Goal: Book appointment/travel/reservation

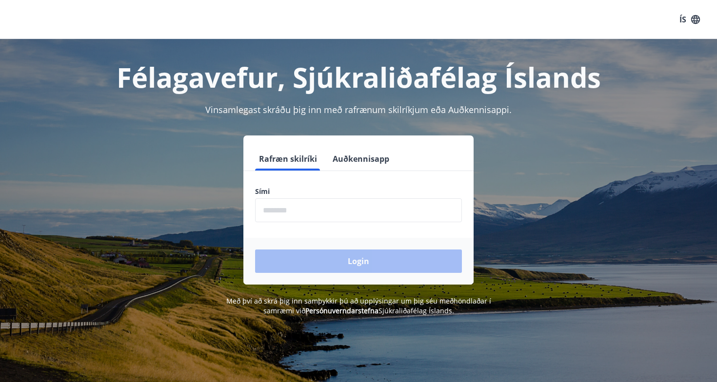
click at [318, 208] on input "phone" at bounding box center [358, 210] width 207 height 24
type input "********"
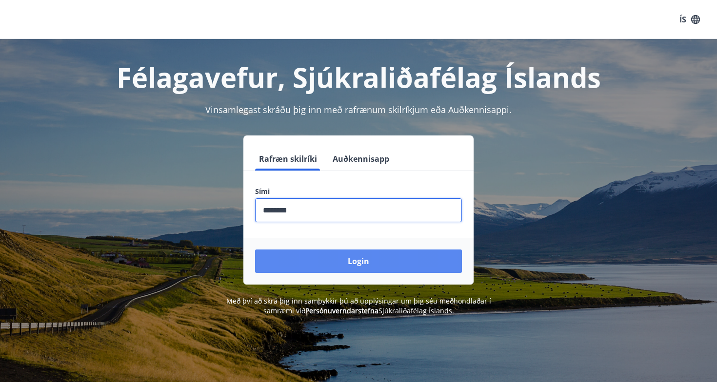
click at [338, 258] on button "Login" at bounding box center [358, 261] width 207 height 23
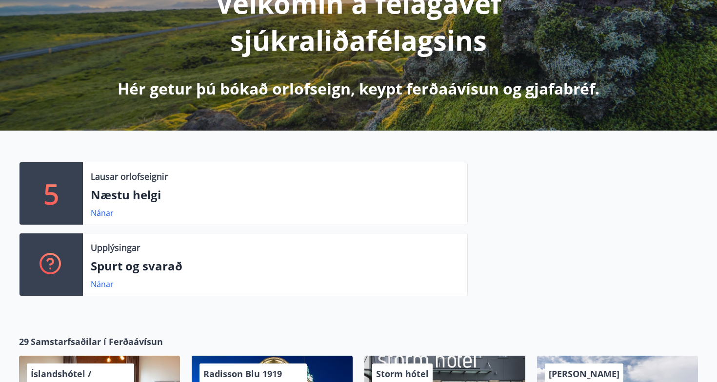
scroll to position [151, 0]
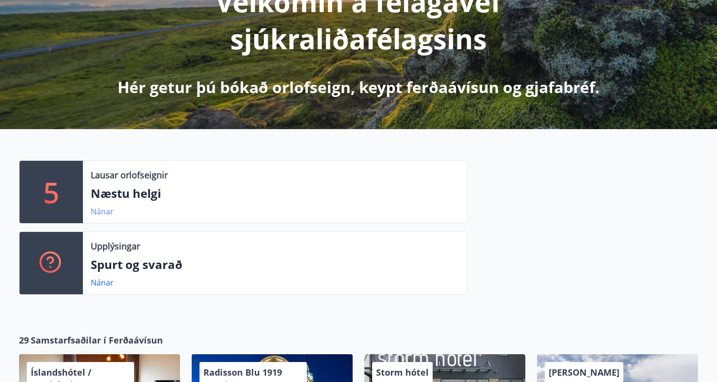
click at [102, 210] on link "Nánar" at bounding box center [102, 211] width 23 height 11
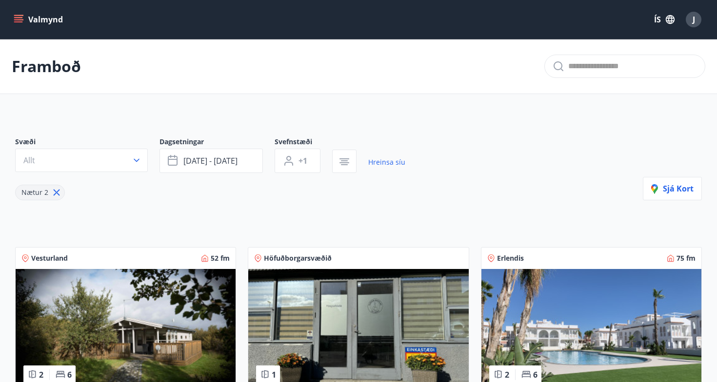
click at [17, 14] on button "Valmynd" at bounding box center [39, 20] width 55 height 18
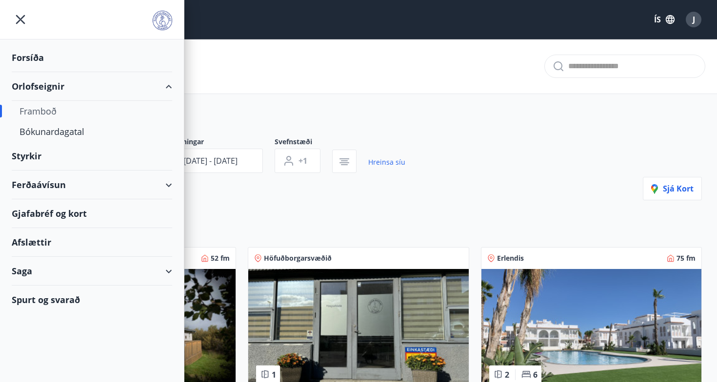
click at [50, 113] on div "Framboð" at bounding box center [92, 111] width 145 height 20
type input "*"
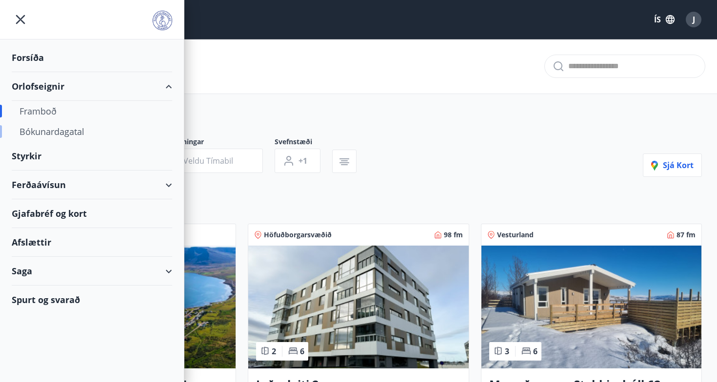
click at [85, 124] on div "Bókunardagatal" at bounding box center [92, 131] width 145 height 20
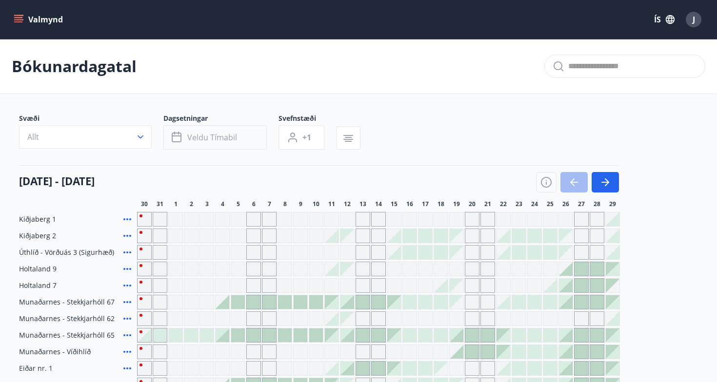
click at [234, 141] on span "Veldu tímabil" at bounding box center [212, 137] width 50 height 11
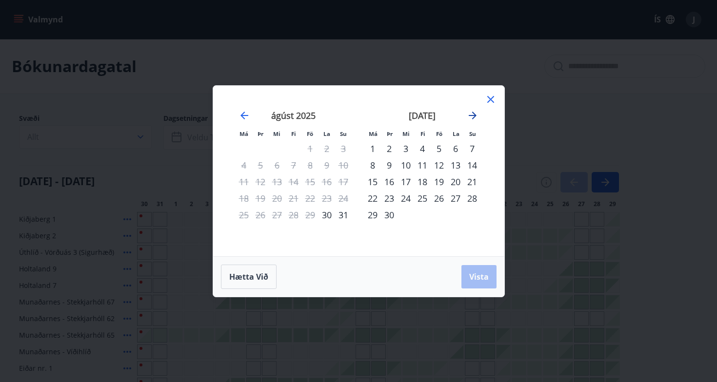
click at [473, 113] on icon "Move forward to switch to the next month." at bounding box center [473, 116] width 12 height 12
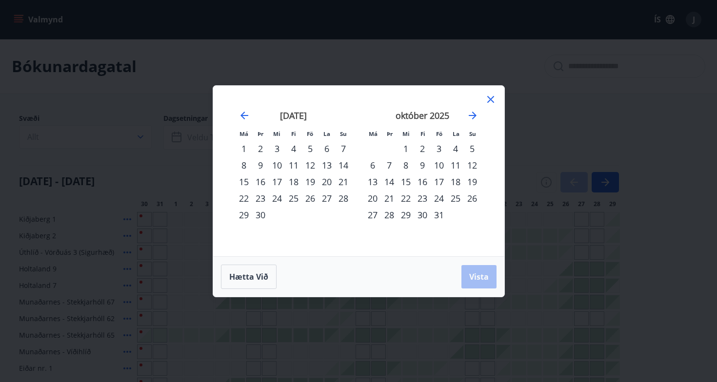
click at [434, 197] on div "24" at bounding box center [439, 198] width 17 height 17
click at [472, 198] on div "26" at bounding box center [472, 198] width 17 height 17
click at [481, 274] on span "Vista" at bounding box center [479, 277] width 20 height 11
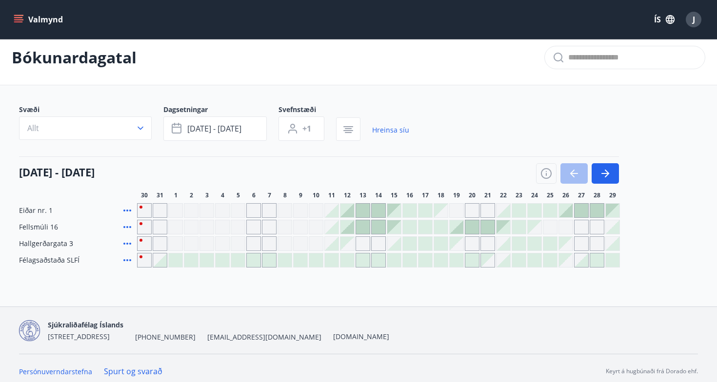
scroll to position [10, 0]
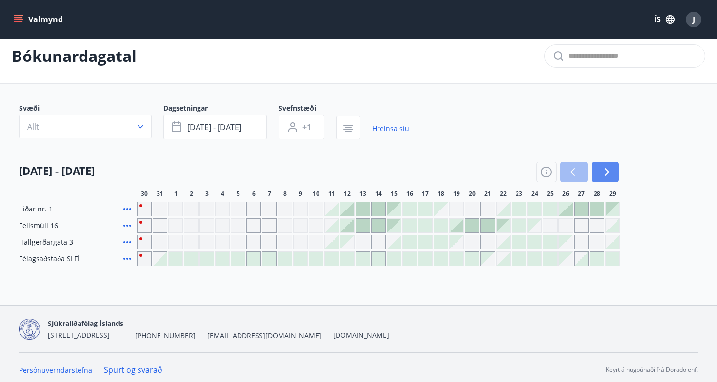
click at [603, 166] on icon "button" at bounding box center [605, 172] width 12 height 12
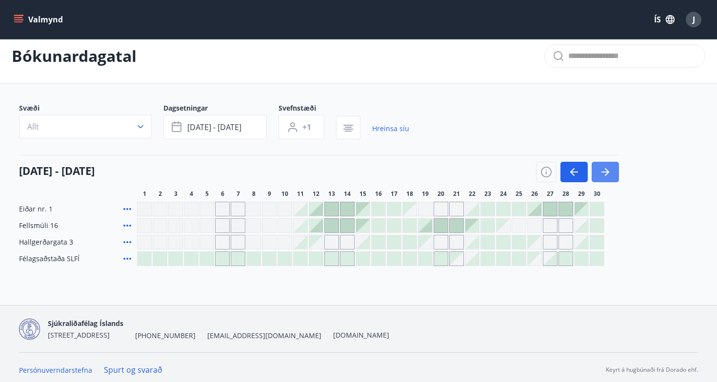
click at [599, 171] on icon "button" at bounding box center [605, 172] width 12 height 12
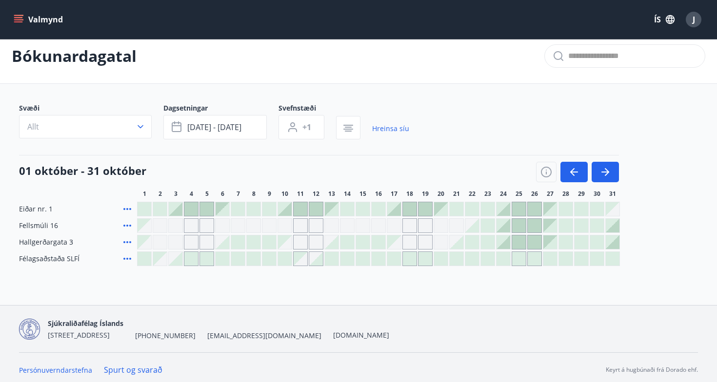
click at [507, 213] on div at bounding box center [503, 209] width 14 height 14
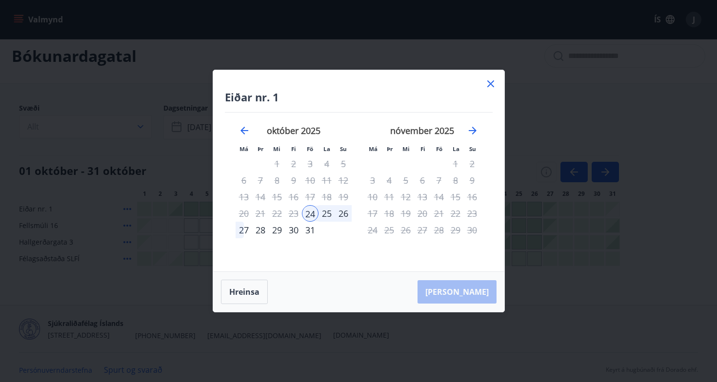
click at [487, 88] on icon at bounding box center [491, 84] width 12 height 12
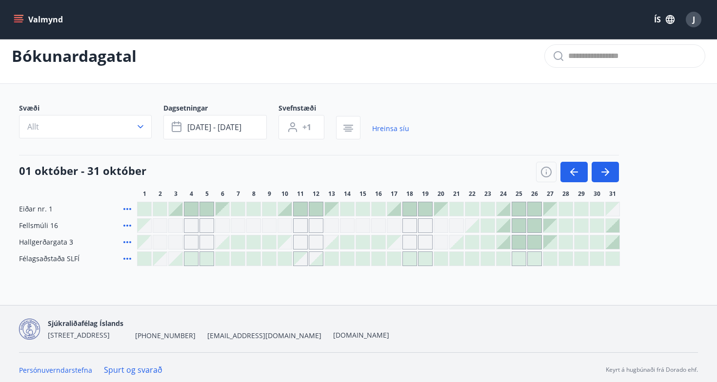
click at [30, 210] on span "Eiðar nr. 1" at bounding box center [36, 209] width 34 height 10
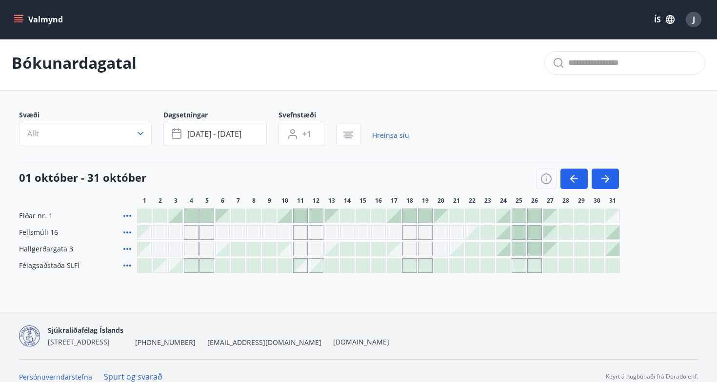
scroll to position [0, 0]
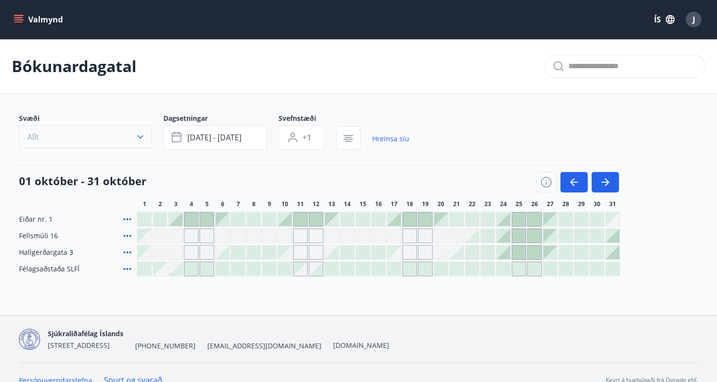
click at [140, 137] on icon "button" at bounding box center [141, 137] width 10 height 10
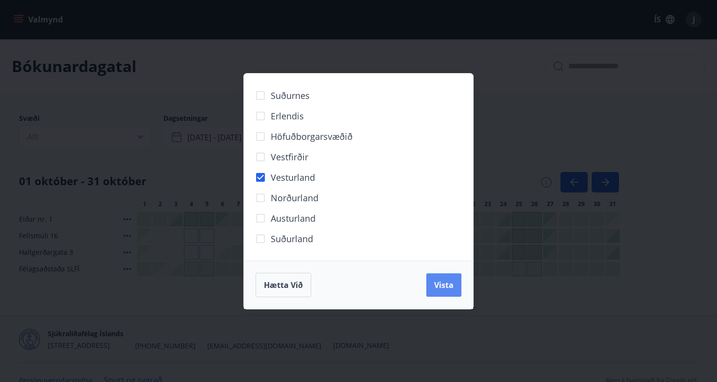
click at [444, 286] on span "Vista" at bounding box center [444, 285] width 20 height 11
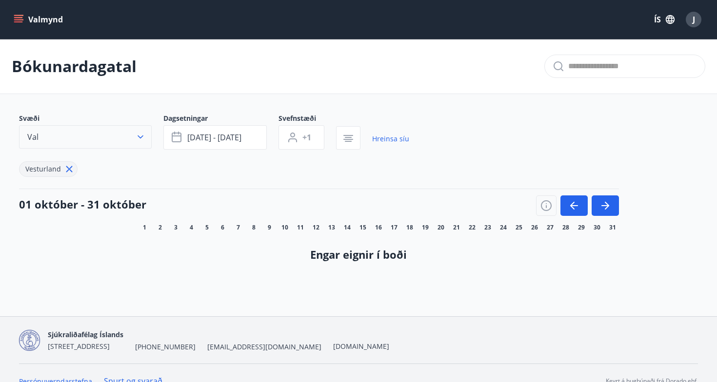
click at [147, 133] on button "Val" at bounding box center [85, 136] width 133 height 23
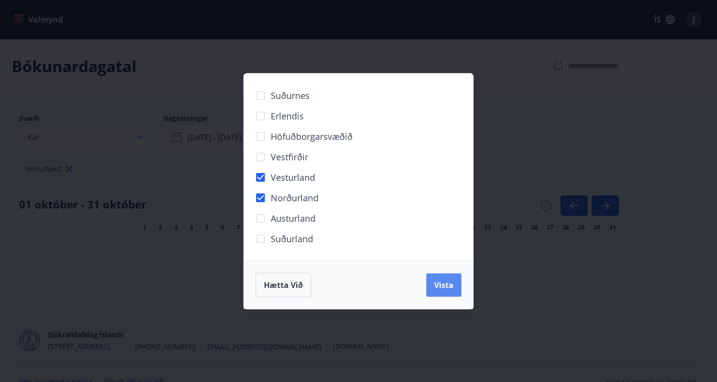
click at [442, 279] on button "Vista" at bounding box center [443, 285] width 35 height 23
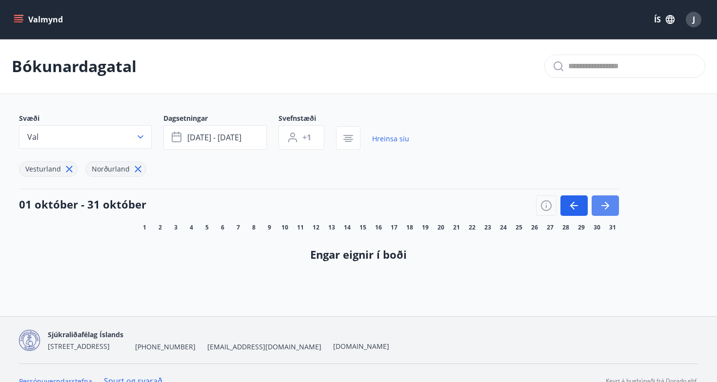
click at [614, 215] on button "button" at bounding box center [605, 206] width 27 height 20
